Goal: Task Accomplishment & Management: Use online tool/utility

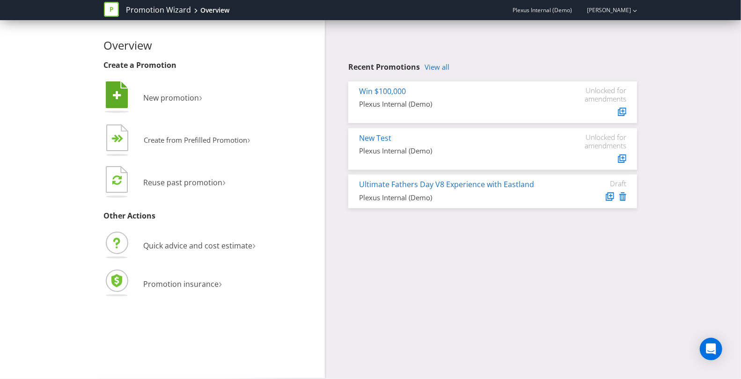
click at [151, 103] on li " New promotion ›" at bounding box center [211, 99] width 214 height 38
click at [376, 97] on div "Win $100,000 Plexus Internal (Demo)" at bounding box center [457, 97] width 211 height 23
click at [376, 90] on link "Win $100,000" at bounding box center [382, 91] width 47 height 10
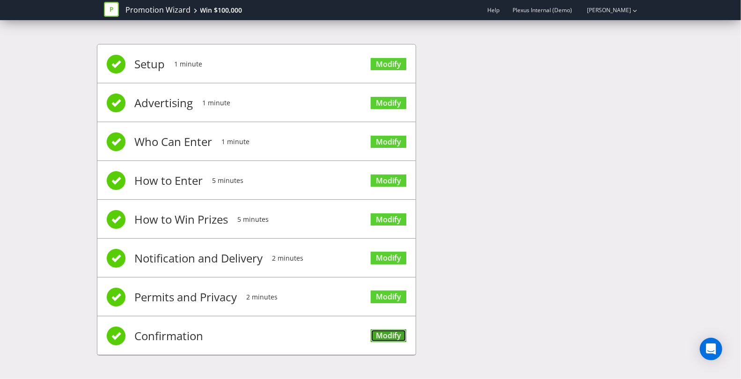
click at [391, 330] on link "Modify" at bounding box center [389, 336] width 36 height 13
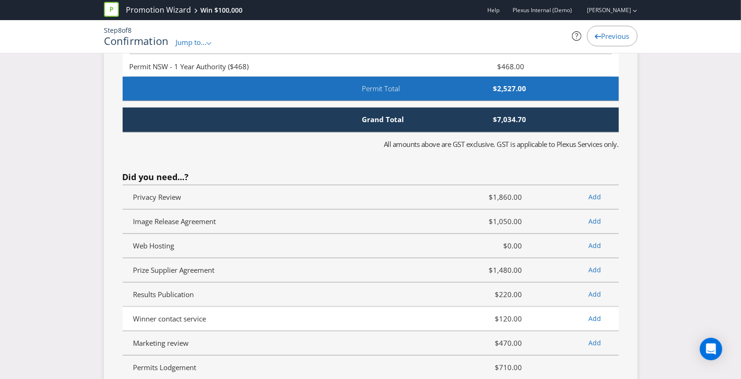
scroll to position [2841, 0]
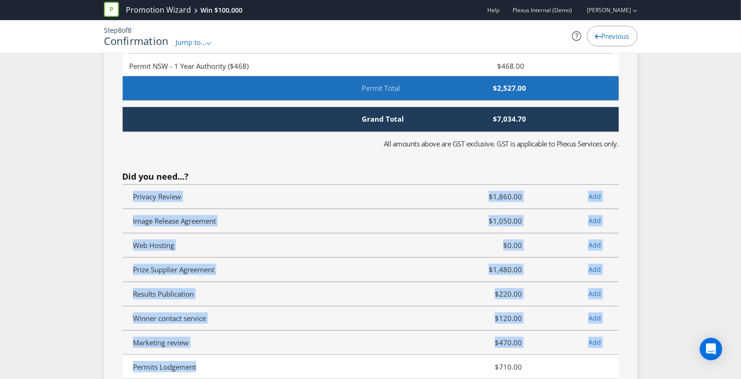
drag, startPoint x: 130, startPoint y: 168, endPoint x: 200, endPoint y: 338, distance: 184.3
click at [200, 338] on ul "Privacy Review $1,860.00 Add Image Release Agreement $1,050.00 Add Web Hosting …" at bounding box center [371, 282] width 496 height 195
copy ul "Privacy Review $1,860.00 Add Image Release Agreement $1,050.00 Add Web Hosting …"
